Goal: Task Accomplishment & Management: Manage account settings

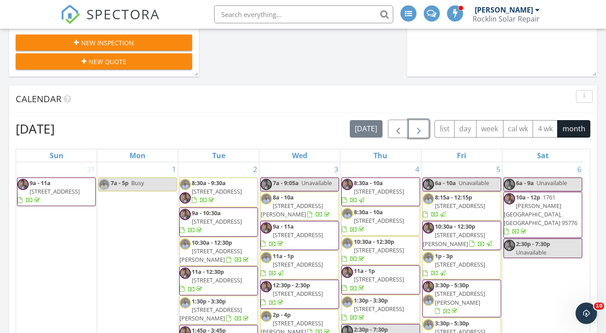
click at [414, 124] on span "button" at bounding box center [419, 129] width 11 height 11
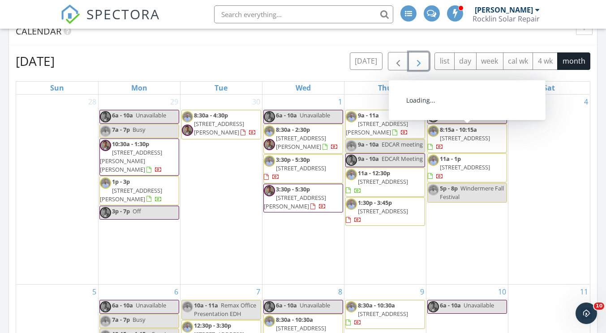
scroll to position [717, 0]
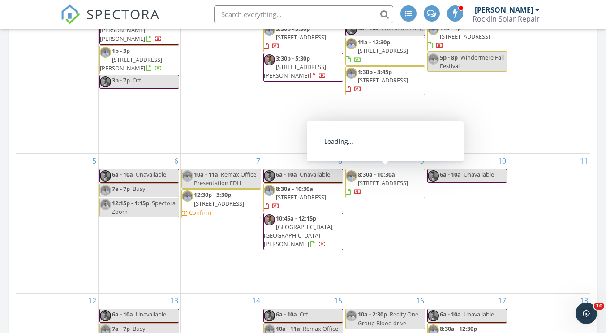
click at [373, 175] on span "8:30a - 10:30a 3069 Mission Canyon Dr, El Dorado Hills 95762" at bounding box center [385, 183] width 79 height 26
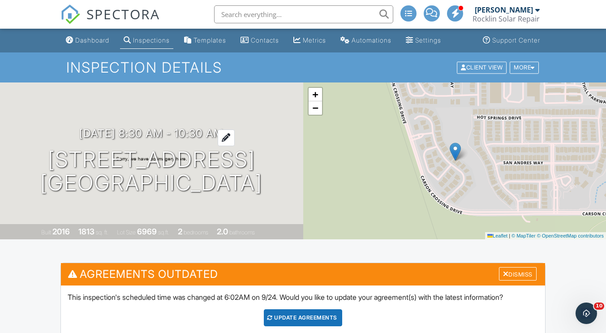
click at [235, 130] on div at bounding box center [226, 138] width 17 height 17
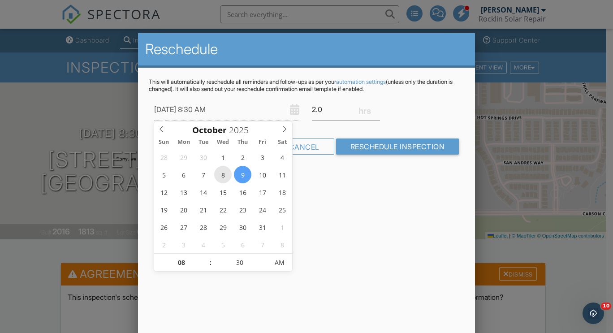
type input "10/08/2025 8:30 AM"
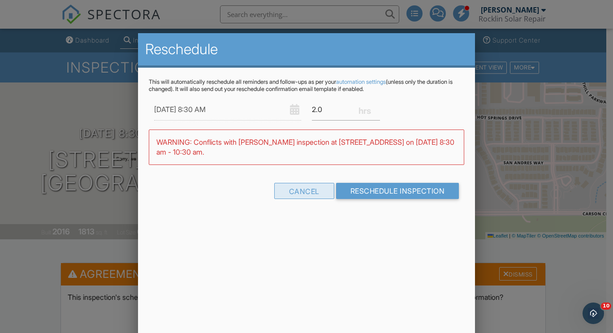
click at [300, 187] on div "Cancel" at bounding box center [304, 191] width 60 height 16
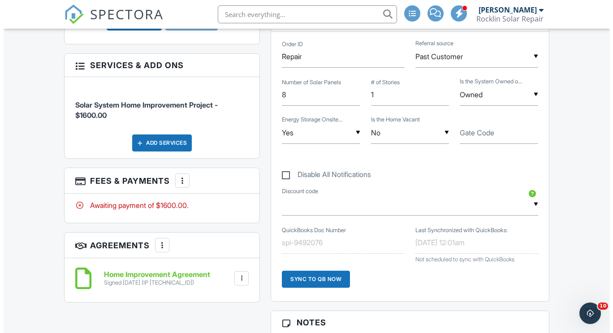
scroll to position [583, 0]
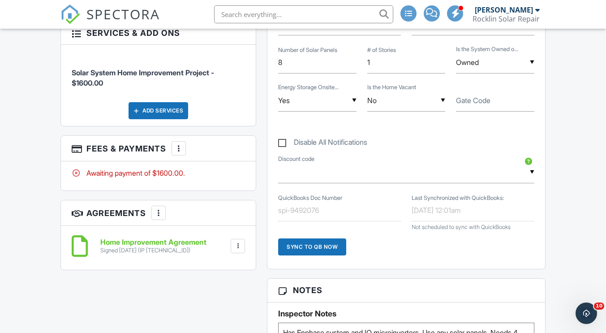
click at [178, 144] on div at bounding box center [178, 148] width 9 height 9
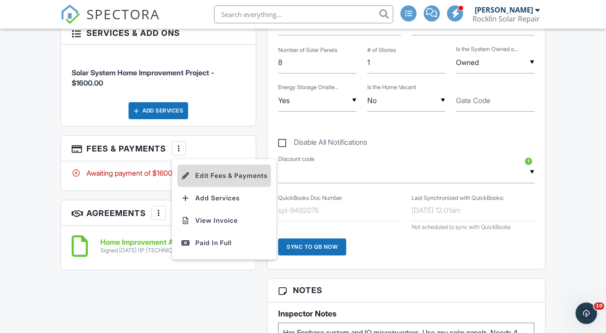
click at [212, 164] on li "Edit Fees & Payments" at bounding box center [224, 175] width 94 height 22
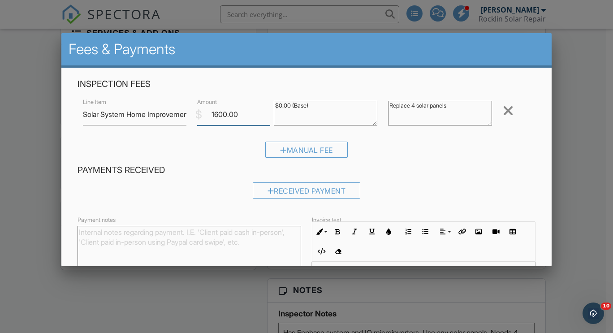
click at [239, 112] on input "1600.00" at bounding box center [233, 115] width 73 height 22
type input "1"
type input "3300"
click at [237, 135] on div "Inspection Fees Line Item Solar System Home Improvement Project $ Amount 3300 $…" at bounding box center [306, 121] width 469 height 86
click at [429, 157] on div "Manual Fee" at bounding box center [307, 153] width 458 height 23
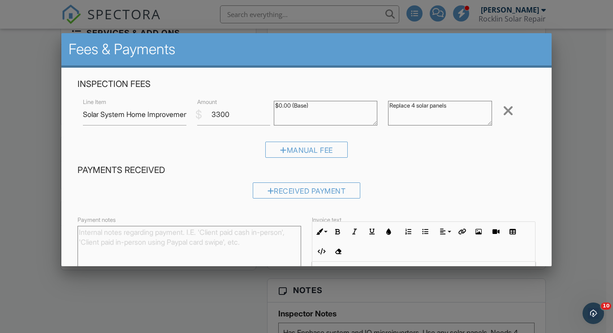
click at [413, 106] on textarea "Replace 4 solar panels" at bounding box center [440, 113] width 104 height 25
type textarea "Replace 8 solar panels"
click at [419, 143] on div "Manual Fee" at bounding box center [307, 153] width 458 height 23
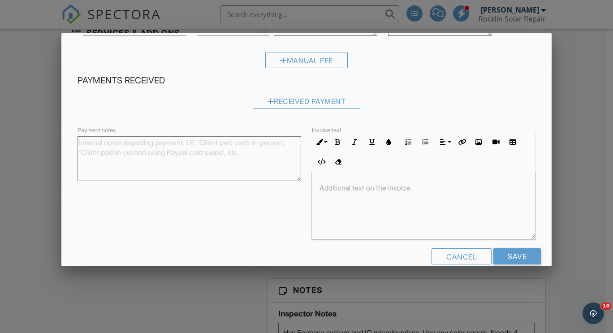
scroll to position [105, 0]
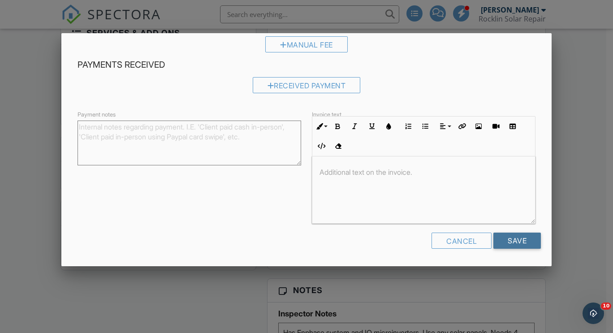
click at [512, 242] on input "Save" at bounding box center [517, 241] width 48 height 16
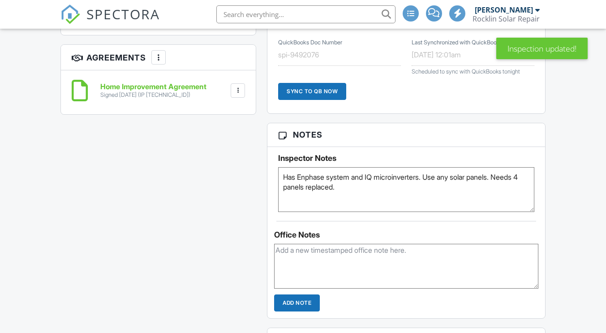
scroll to position [743, 0]
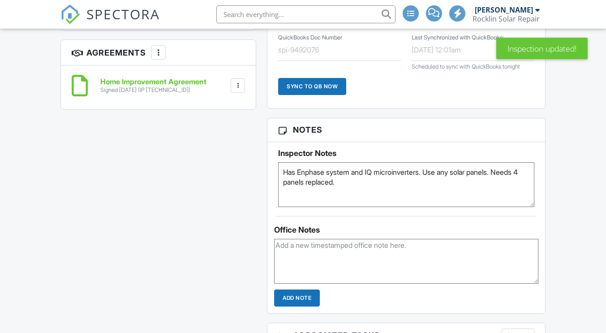
click at [289, 184] on textarea "Has Enphase system and IQ microinverters. Use any solar panels. Needs 4 panels …" at bounding box center [406, 184] width 256 height 45
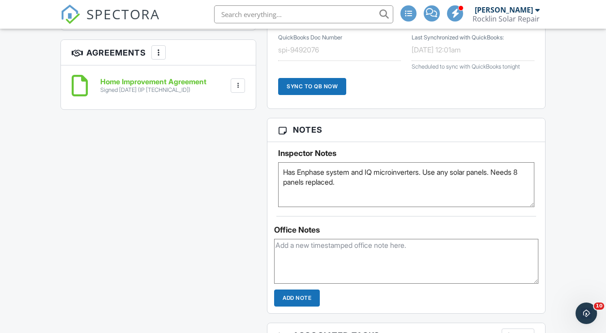
drag, startPoint x: 378, startPoint y: 178, endPoint x: 432, endPoint y: 173, distance: 54.9
click at [432, 173] on textarea "Has Enphase system and IQ microinverters. Use any solar panels. Needs 4 panels …" at bounding box center [406, 184] width 256 height 45
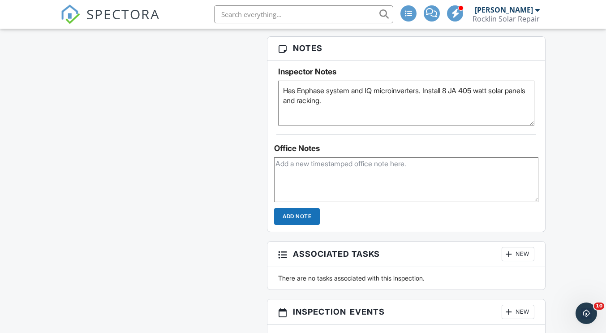
scroll to position [833, 0]
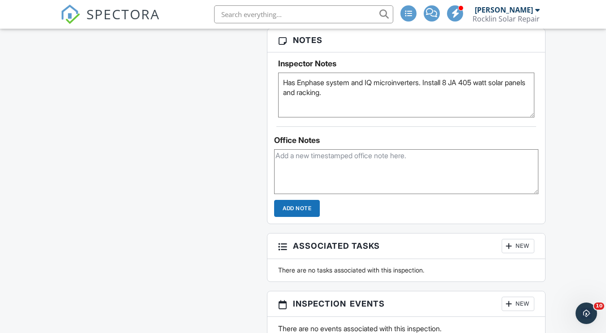
type textarea "Has Enphase system and IQ microinverters. Install 8 JA 405 watt solar panels an…"
click at [577, 151] on div "Dashboard Inspections Templates Contacts Metrics Automations Settings Support C…" at bounding box center [303, 92] width 606 height 1793
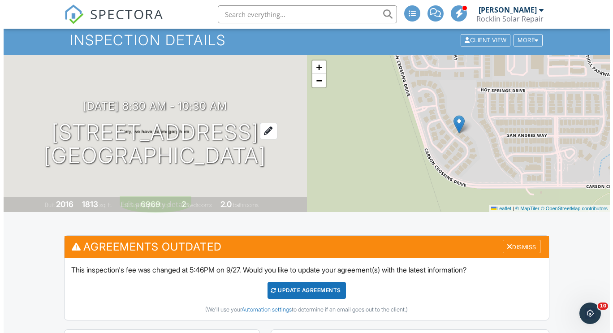
scroll to position [0, 0]
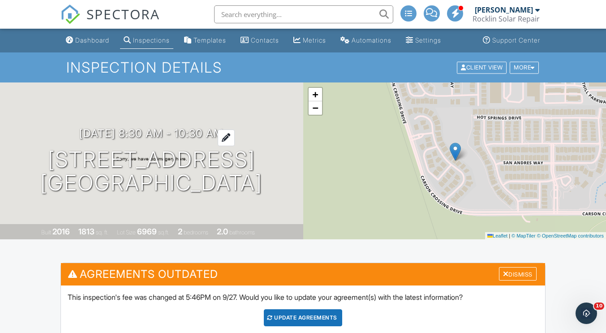
click at [219, 127] on h3 "10/09/2025 8:30 am - 10:30 am" at bounding box center [151, 133] width 144 height 12
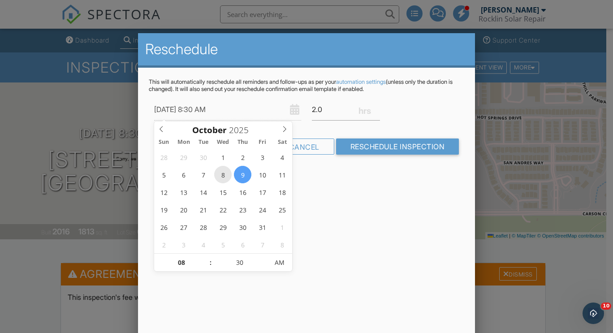
type input "[DATE] 8:30 AM"
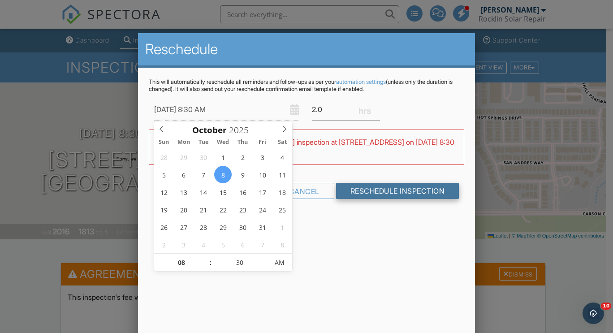
click at [369, 187] on input "Reschedule Inspection" at bounding box center [397, 191] width 123 height 16
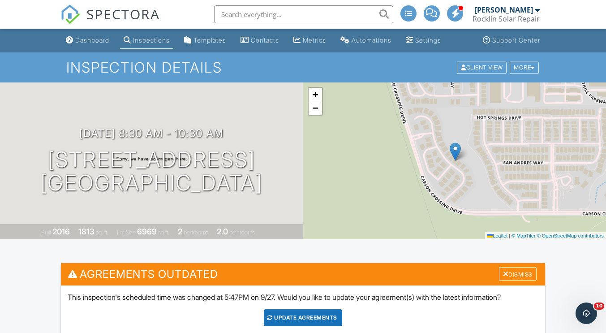
click at [290, 134] on div "10/08/2025 8:30 am - 10:30 am 3069 Mission Canyon Dr El Dorado Hills, CA 95762" at bounding box center [151, 161] width 303 height 68
click at [235, 130] on div at bounding box center [226, 138] width 17 height 17
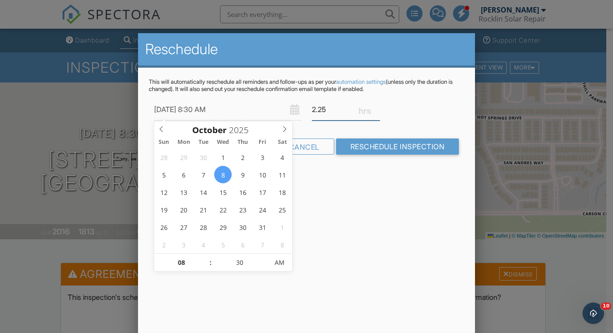
click at [376, 108] on input "2.25" at bounding box center [346, 110] width 68 height 22
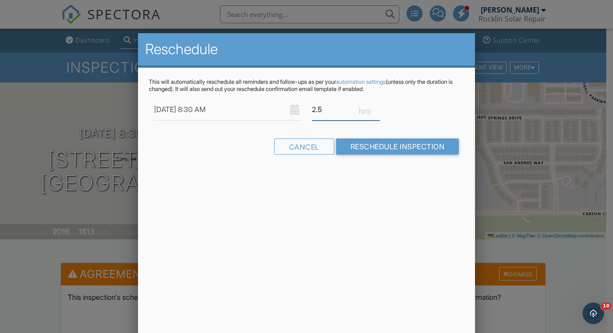
click at [376, 108] on input "2.5" at bounding box center [346, 110] width 68 height 22
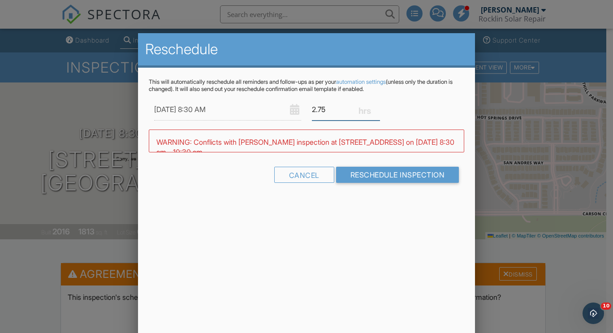
click at [376, 108] on input "2.75" at bounding box center [346, 110] width 68 height 22
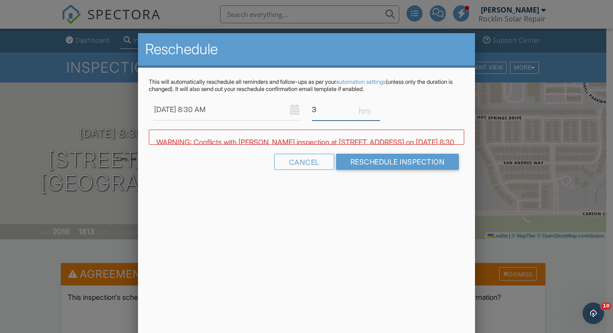
click at [376, 108] on input "3" at bounding box center [346, 110] width 68 height 22
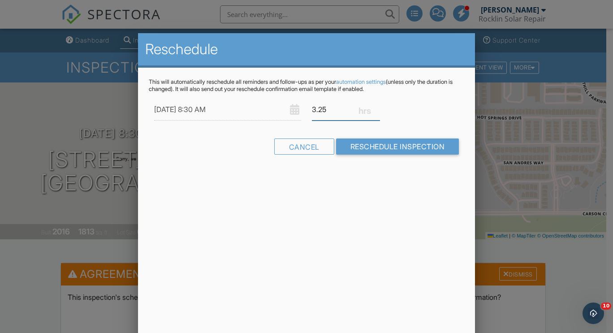
click at [376, 108] on input "3.25" at bounding box center [346, 110] width 68 height 22
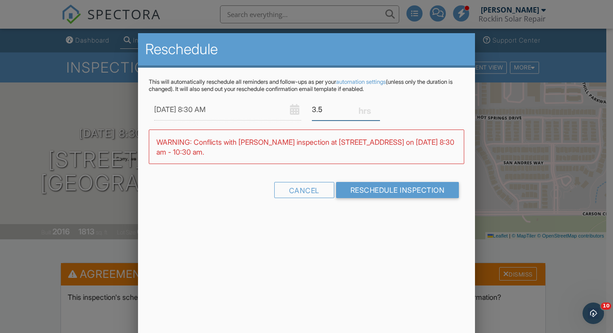
click at [376, 108] on input "3.5" at bounding box center [346, 110] width 68 height 22
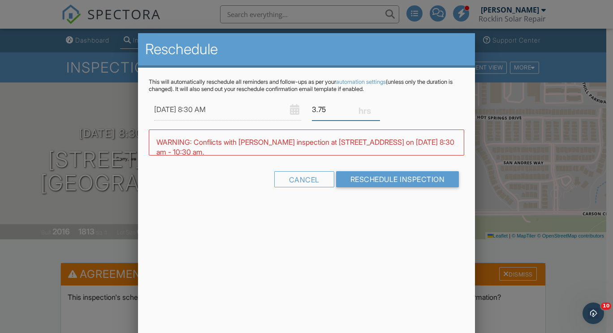
click at [376, 108] on input "3.75" at bounding box center [346, 110] width 68 height 22
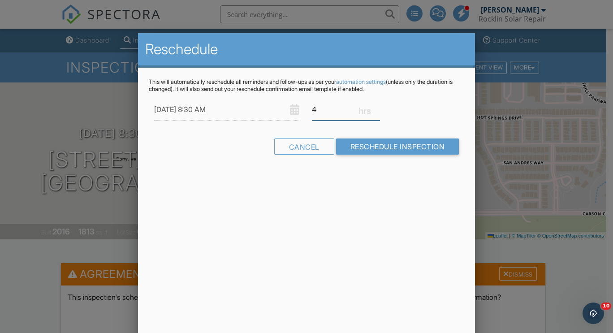
type input "4"
click at [376, 108] on input "4" at bounding box center [346, 110] width 68 height 22
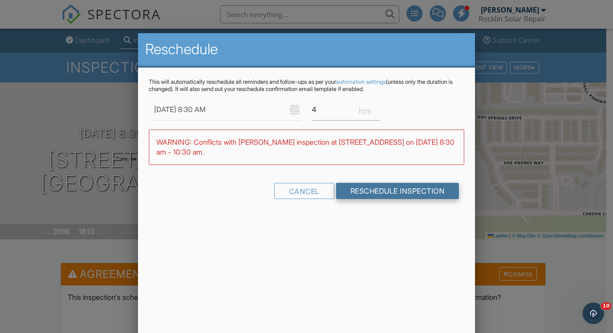
click at [395, 190] on input "Reschedule Inspection" at bounding box center [397, 191] width 123 height 16
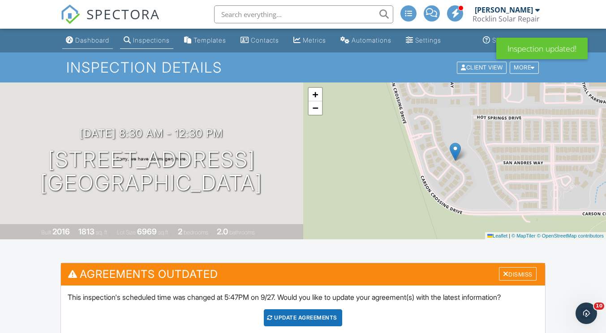
click at [88, 40] on div "Dashboard" at bounding box center [92, 40] width 34 height 8
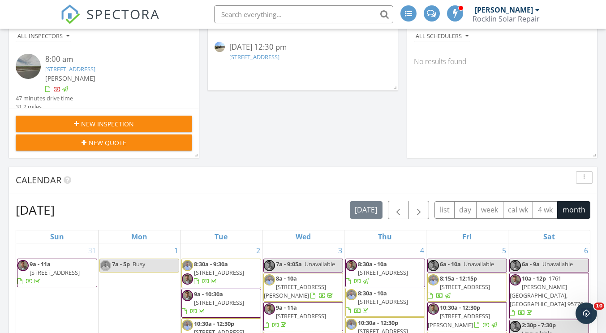
scroll to position [448, 0]
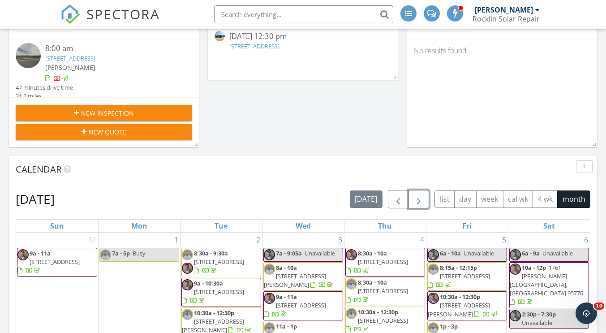
click at [419, 199] on span "button" at bounding box center [419, 199] width 11 height 11
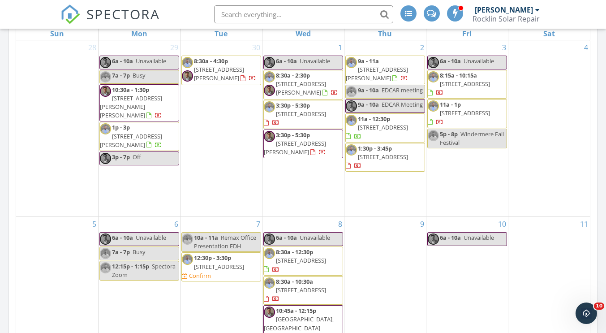
scroll to position [627, 0]
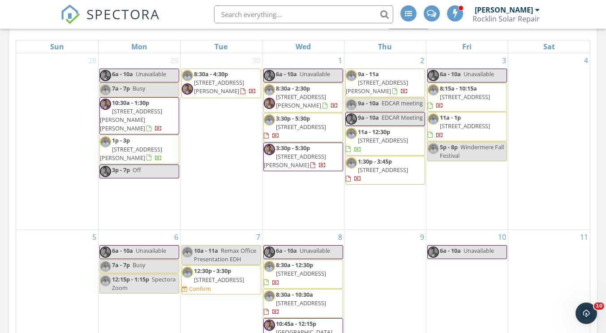
click at [563, 16] on nav "SPECTORA Erin Clark Rocklin Solar Repair Role: Inspector Change Role Dashboard …" at bounding box center [303, 14] width 606 height 29
click at [561, 8] on nav "SPECTORA Erin Clark Rocklin Solar Repair Role: Inspector Change Role Dashboard …" at bounding box center [303, 14] width 606 height 29
click at [574, 10] on nav "SPECTORA Erin Clark Rocklin Solar Repair Role: Inspector Change Role Dashboard …" at bounding box center [303, 14] width 606 height 29
click at [568, 15] on nav "SPECTORA Erin Clark Rocklin Solar Repair Role: Inspector Change Role Dashboard …" at bounding box center [303, 14] width 606 height 29
click at [485, 95] on span "2249 Monument Dr, Lincoln 95648" at bounding box center [465, 97] width 50 height 8
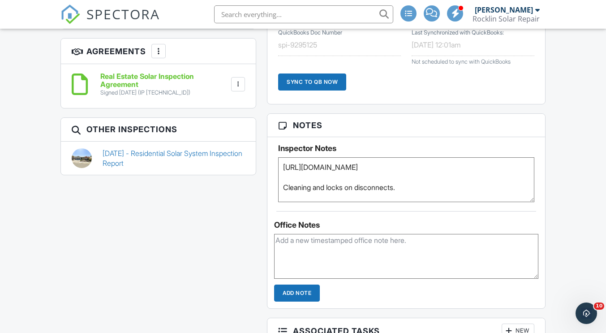
drag, startPoint x: 332, startPoint y: 179, endPoint x: 280, endPoint y: 167, distance: 53.5
click at [280, 167] on textarea "https://app.spectora.com/report_views/ed8b8b85-997c-4523-8618-21cb26bf1f6b Clea…" at bounding box center [406, 179] width 256 height 45
click at [210, 207] on div "All emails and texts are disabled for this inspection! All emails and texts hav…" at bounding box center [303, 96] width 496 height 975
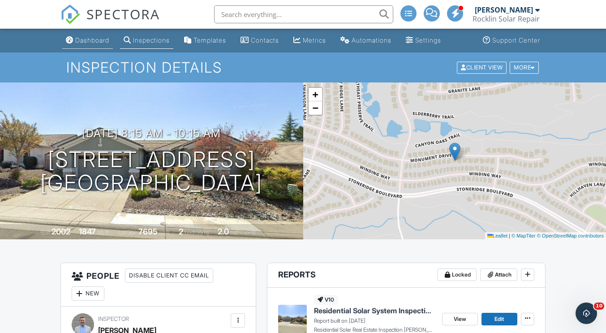
click at [101, 41] on div "Dashboard" at bounding box center [92, 40] width 34 height 8
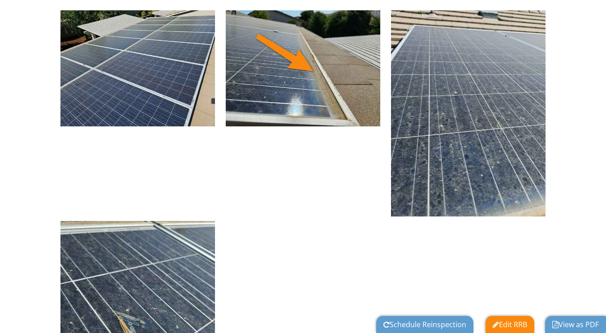
scroll to position [1167, 0]
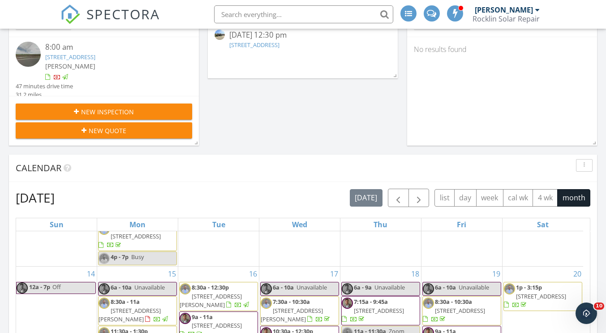
scroll to position [448, 0]
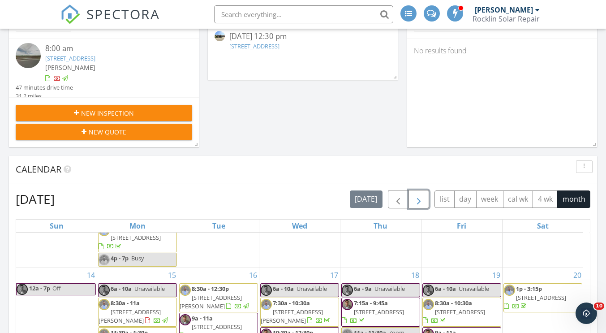
click at [421, 196] on span "button" at bounding box center [419, 199] width 11 height 11
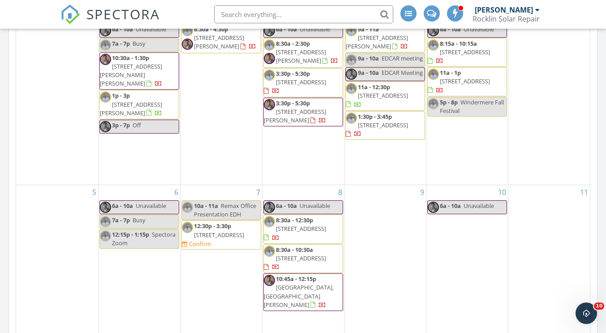
scroll to position [583, 0]
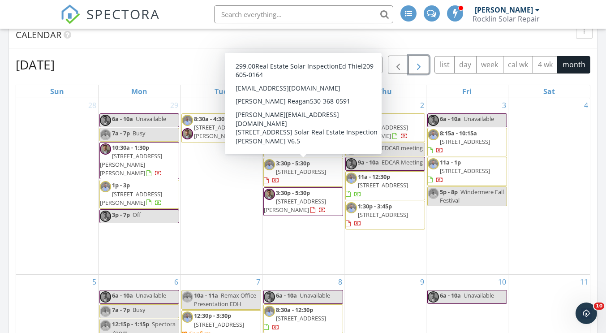
click at [303, 173] on span "1822 Chelsea Ct, Plumas Lake 95961" at bounding box center [301, 172] width 50 height 8
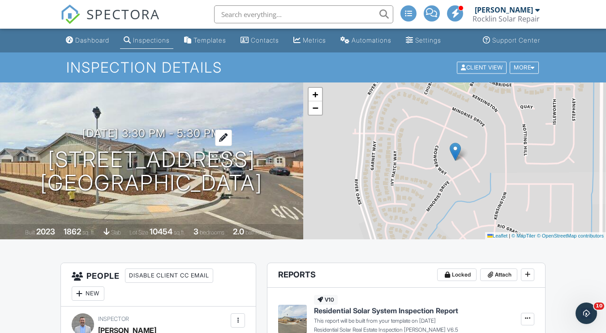
click at [232, 132] on div at bounding box center [223, 138] width 17 height 17
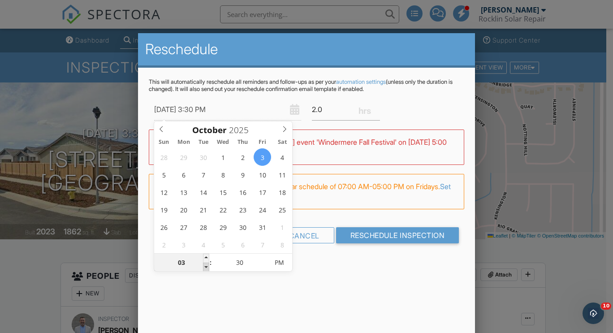
type input "[DATE] 2:30 PM"
type input "02"
click at [204, 264] on span at bounding box center [206, 267] width 6 height 9
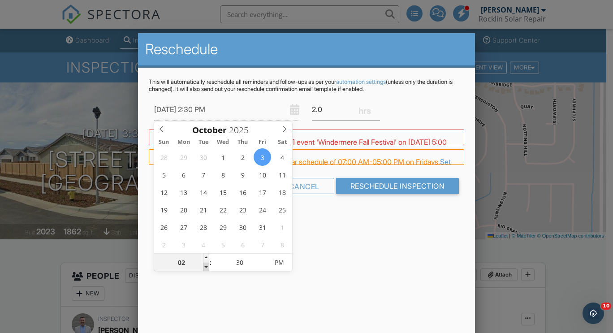
type input "[DATE] 1:30 PM"
type input "01"
click at [204, 264] on span at bounding box center [206, 267] width 6 height 9
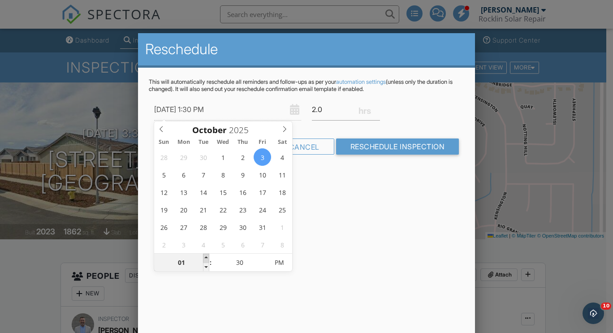
type input "[DATE] 2:30 PM"
type input "02"
click at [206, 256] on span at bounding box center [206, 258] width 6 height 9
type input "[DATE] 2:25 PM"
type input "25"
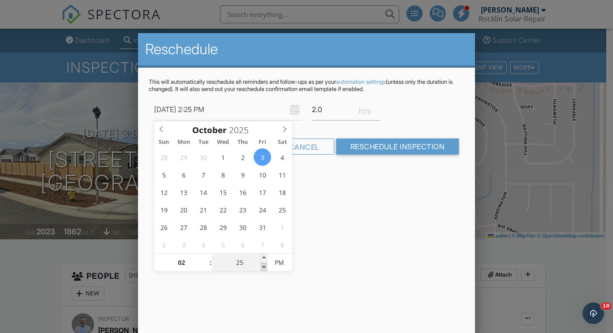
click at [264, 264] on span at bounding box center [264, 267] width 6 height 9
type input "[DATE] 2:20 PM"
type input "20"
click at [264, 264] on span at bounding box center [264, 267] width 6 height 9
type input "[DATE] 2:15 PM"
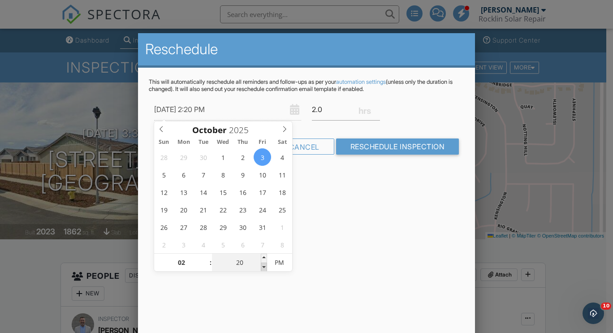
type input "15"
click at [264, 264] on span at bounding box center [264, 267] width 6 height 9
type input "[DATE] 2:10 PM"
type input "10"
click at [264, 264] on span at bounding box center [264, 267] width 6 height 9
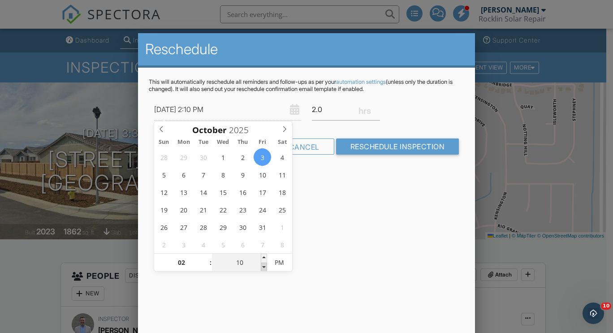
type input "10/03/2025 2:05 PM"
type input "05"
click at [264, 264] on span at bounding box center [264, 267] width 6 height 9
type input "[DATE] 2:00 PM"
type input "00"
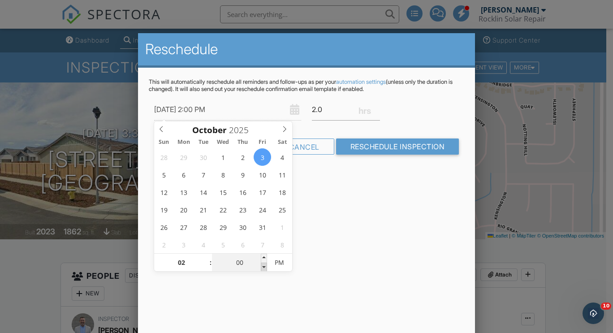
click at [264, 264] on span at bounding box center [264, 267] width 6 height 9
click at [391, 170] on div "This will automatically reschedule all reminders and follow-ups as per your aut…" at bounding box center [306, 124] width 337 height 113
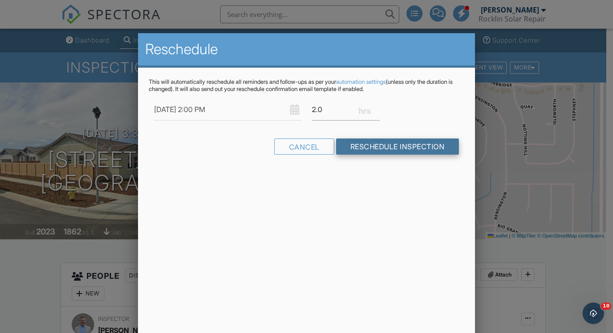
click at [396, 147] on input "Reschedule Inspection" at bounding box center [397, 146] width 123 height 16
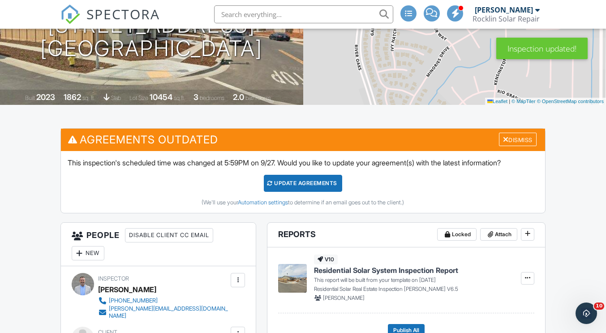
click at [311, 186] on div "Update Agreements" at bounding box center [303, 183] width 78 height 17
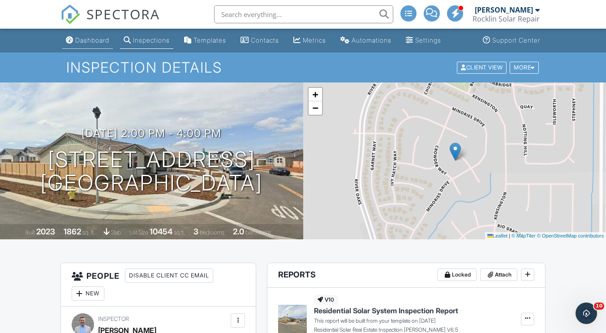
click at [103, 35] on link "Dashboard" at bounding box center [87, 40] width 51 height 17
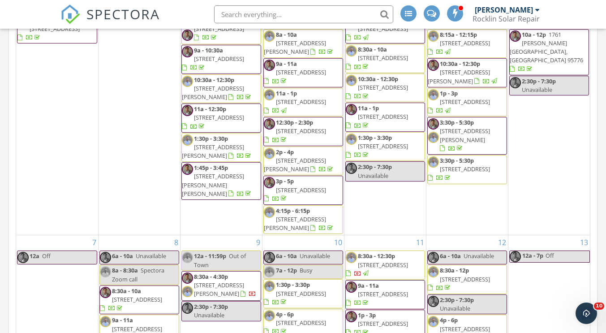
scroll to position [672, 0]
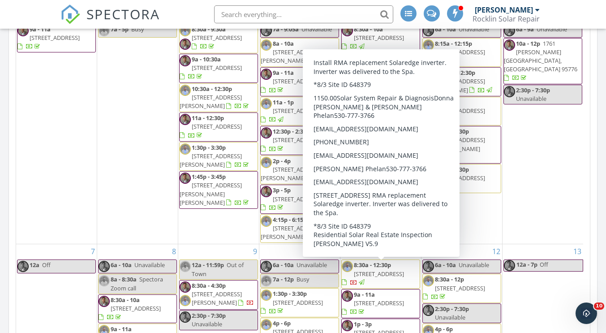
click at [386, 274] on span "868 Richland Rd, Yuba City 95991" at bounding box center [379, 274] width 50 height 8
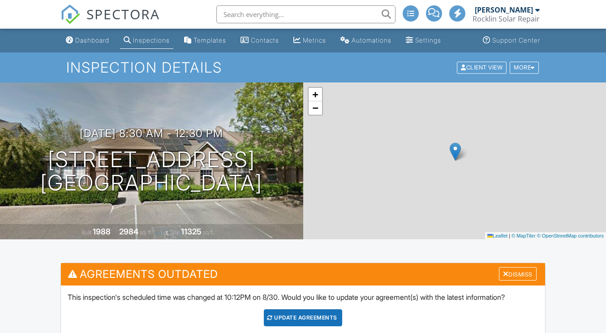
scroll to position [717, 0]
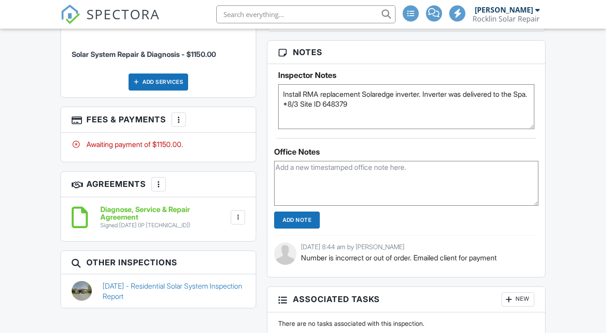
click at [182, 115] on div at bounding box center [178, 119] width 9 height 9
click at [181, 115] on div at bounding box center [178, 119] width 9 height 9
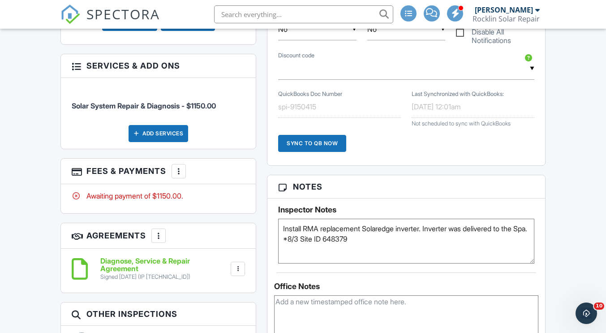
scroll to position [0, 0]
click at [179, 167] on div at bounding box center [178, 171] width 9 height 9
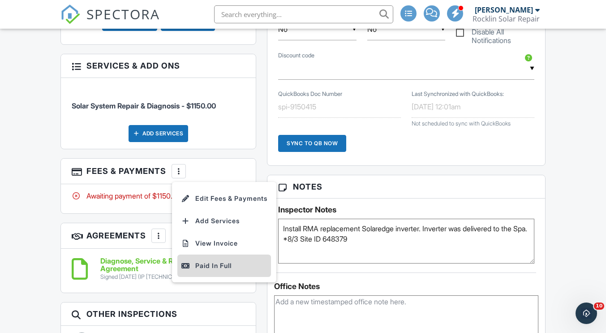
click at [218, 260] on div "Paid In Full" at bounding box center [224, 265] width 86 height 11
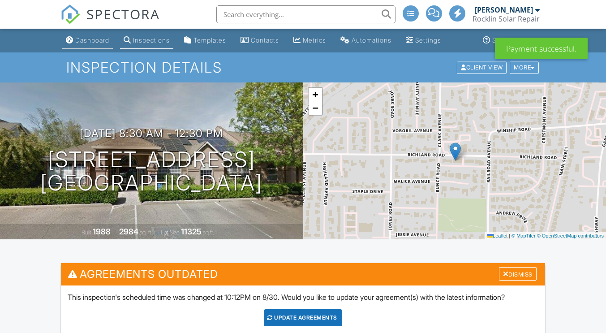
click at [95, 40] on div "Dashboard" at bounding box center [92, 40] width 34 height 8
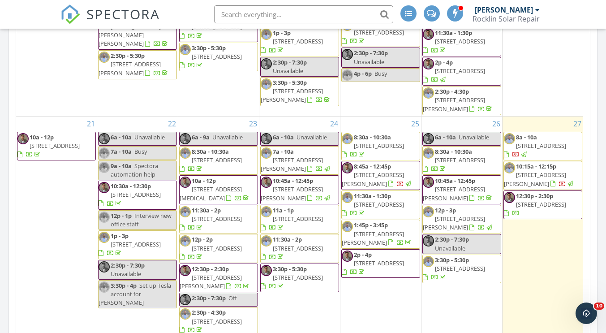
scroll to position [179, 0]
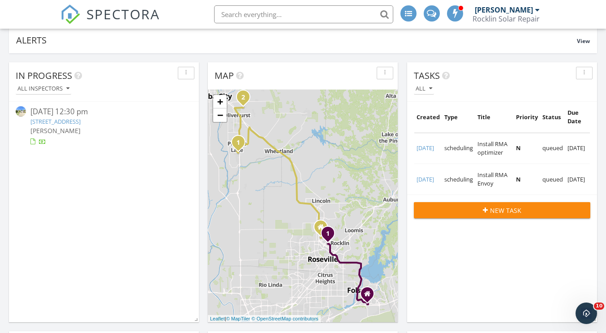
scroll to position [0, 0]
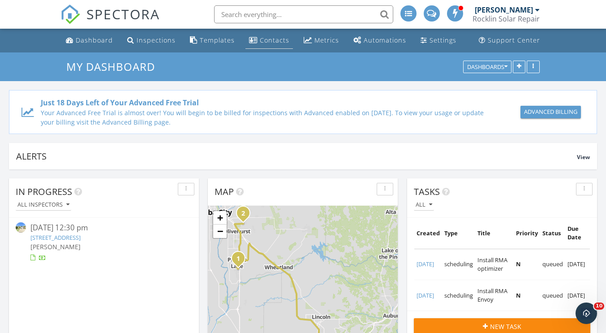
click at [260, 44] on div "Contacts" at bounding box center [275, 40] width 30 height 9
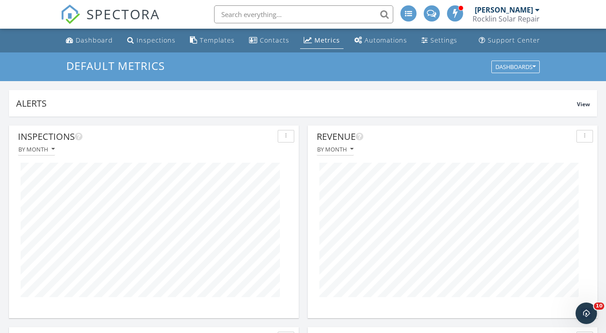
scroll to position [447961, 447863]
click at [94, 43] on div "Dashboard" at bounding box center [94, 40] width 37 height 9
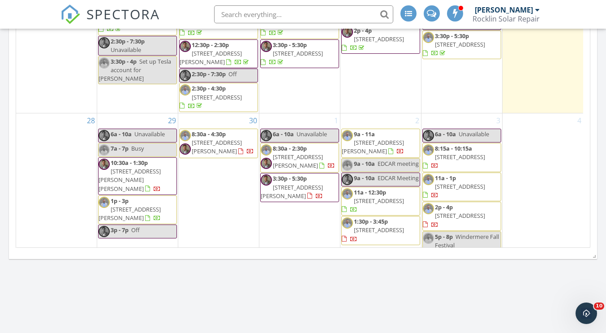
scroll to position [807, 0]
